Goal: Check status: Check status

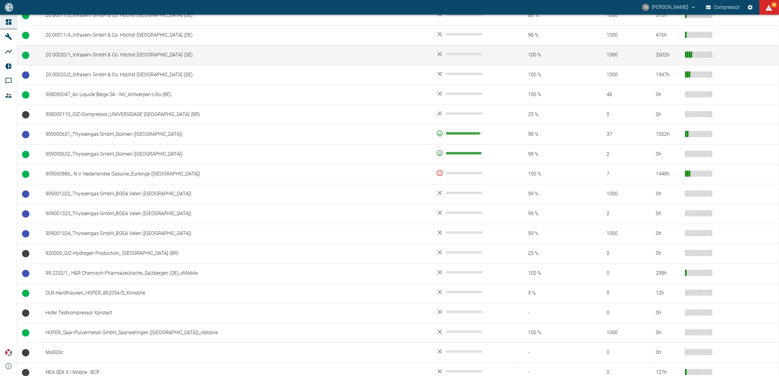
scroll to position [448, 0]
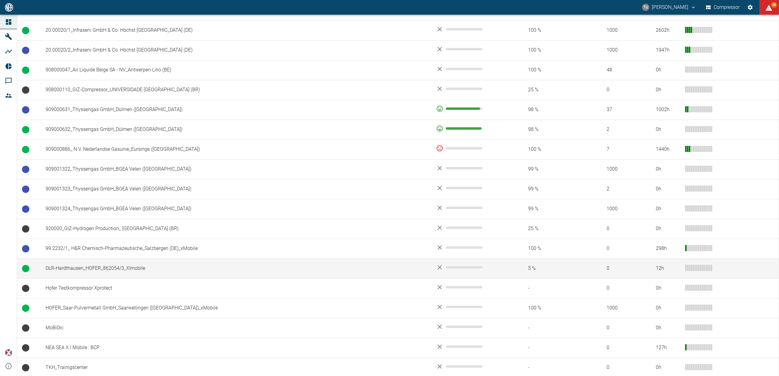
click at [104, 269] on td "DLR-Hardthausen_HOFER_862054/3_XImobile" at bounding box center [236, 269] width 390 height 20
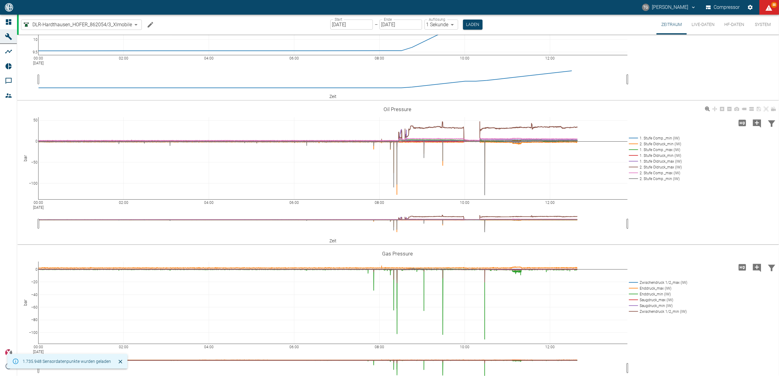
scroll to position [92, 0]
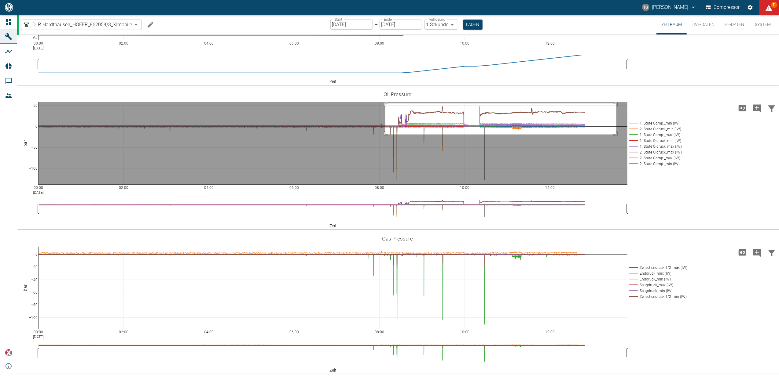
drag, startPoint x: 385, startPoint y: 103, endPoint x: 616, endPoint y: 134, distance: 233.0
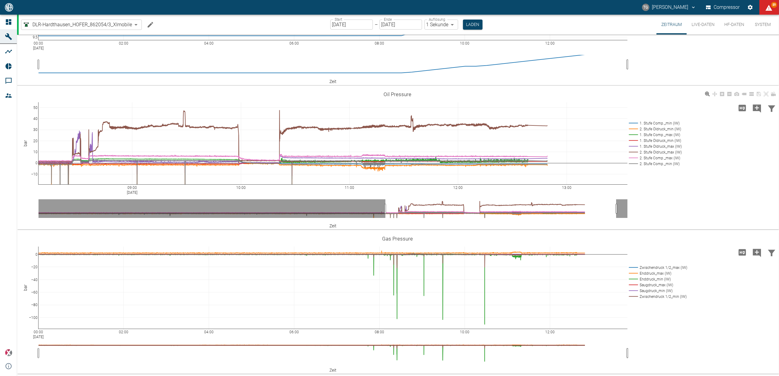
click at [697, 188] on div "09:00 Sep 22, 2025 10:00 11:00 12:00 13:00 −10 0 10 20 30 40 50 1. Stufe Comp._…" at bounding box center [397, 158] width 760 height 137
